Goal: Task Accomplishment & Management: Use online tool/utility

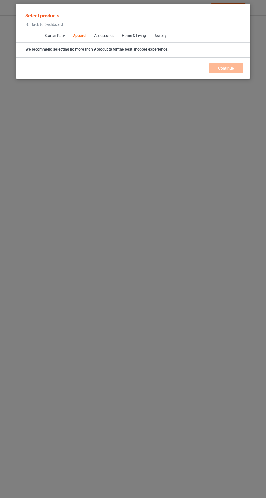
click at [27, 24] on icon at bounding box center [27, 25] width 5 height 4
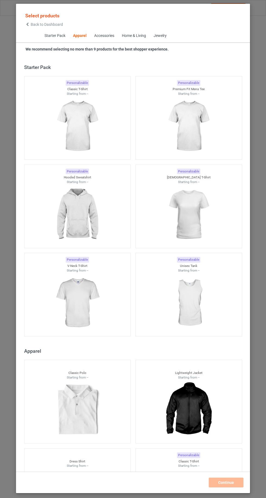
scroll to position [291, 0]
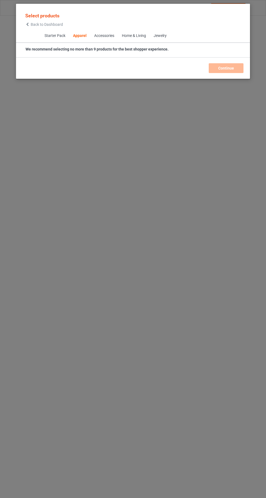
click at [27, 24] on icon at bounding box center [27, 25] width 5 height 4
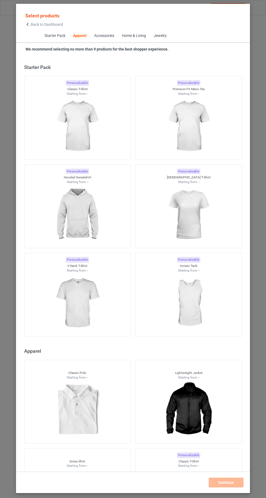
scroll to position [291, 0]
